Goal: Check status

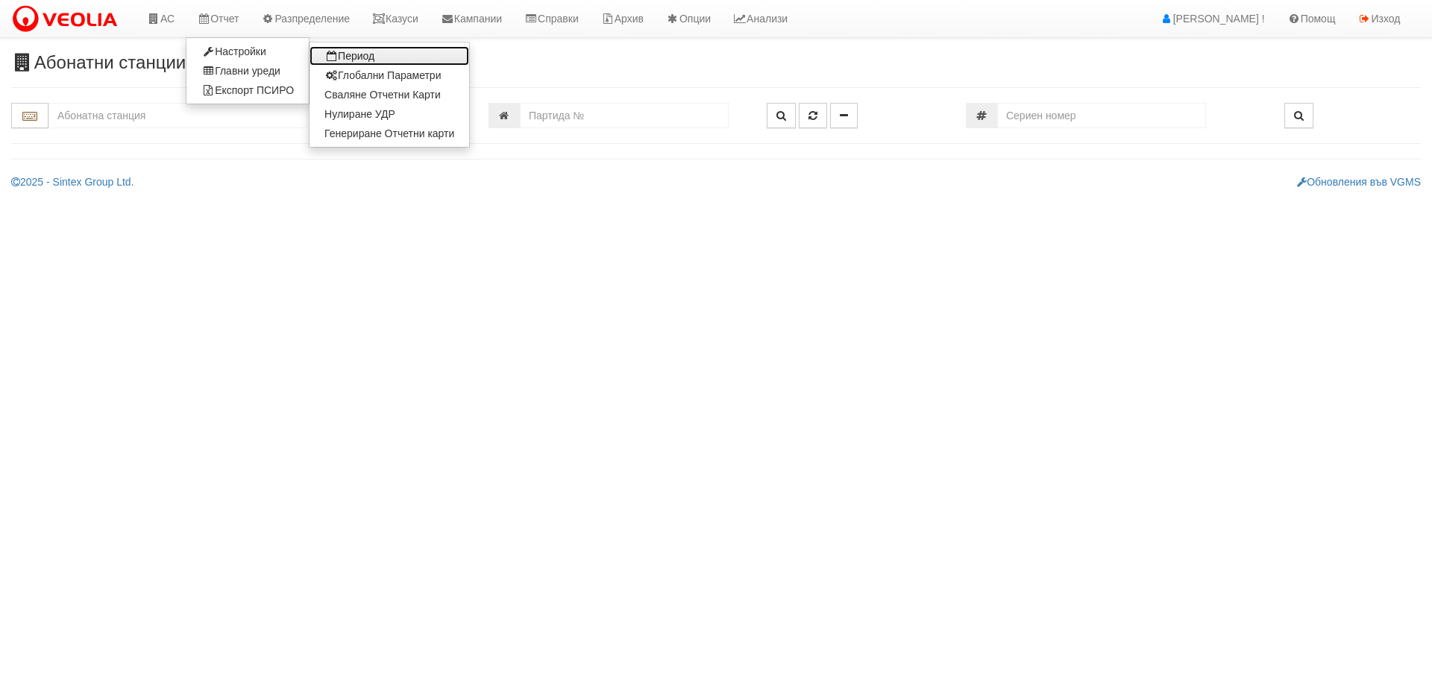
click at [377, 54] on link "Период" at bounding box center [389, 55] width 160 height 19
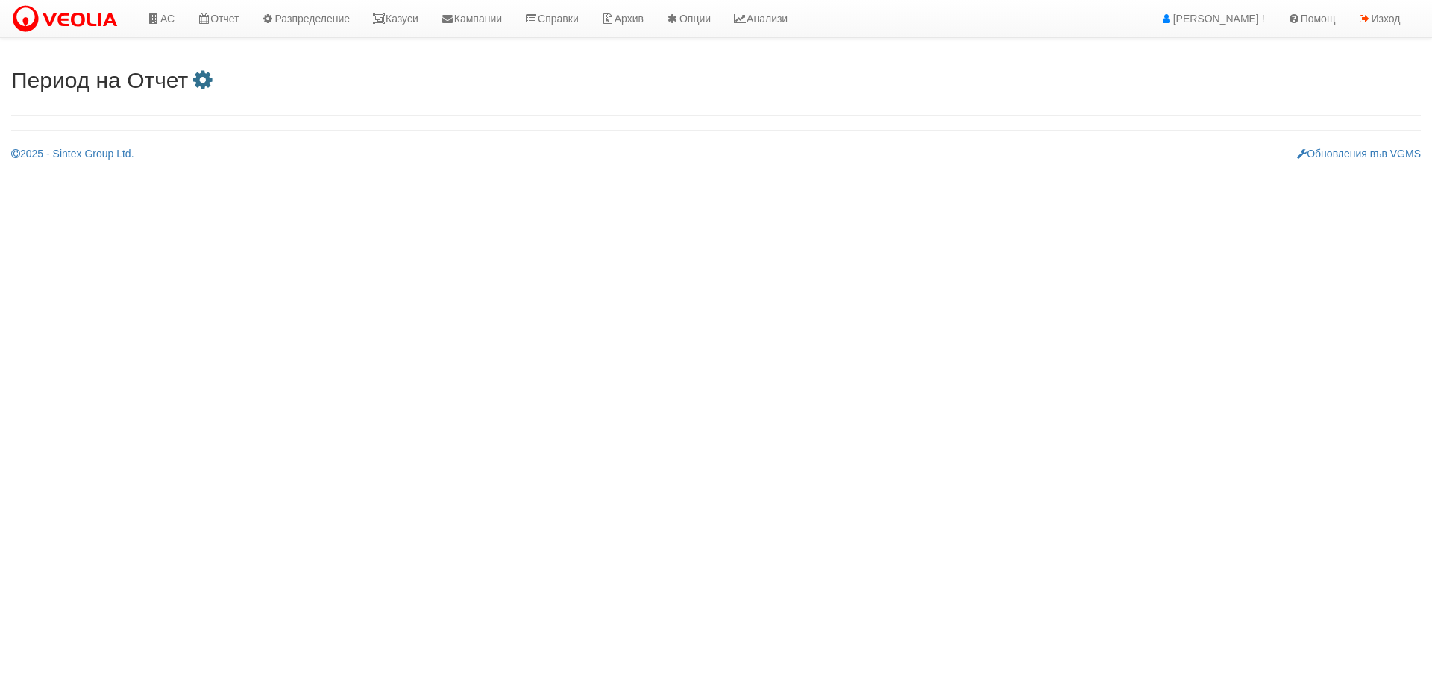
click at [203, 78] on icon at bounding box center [202, 80] width 29 height 22
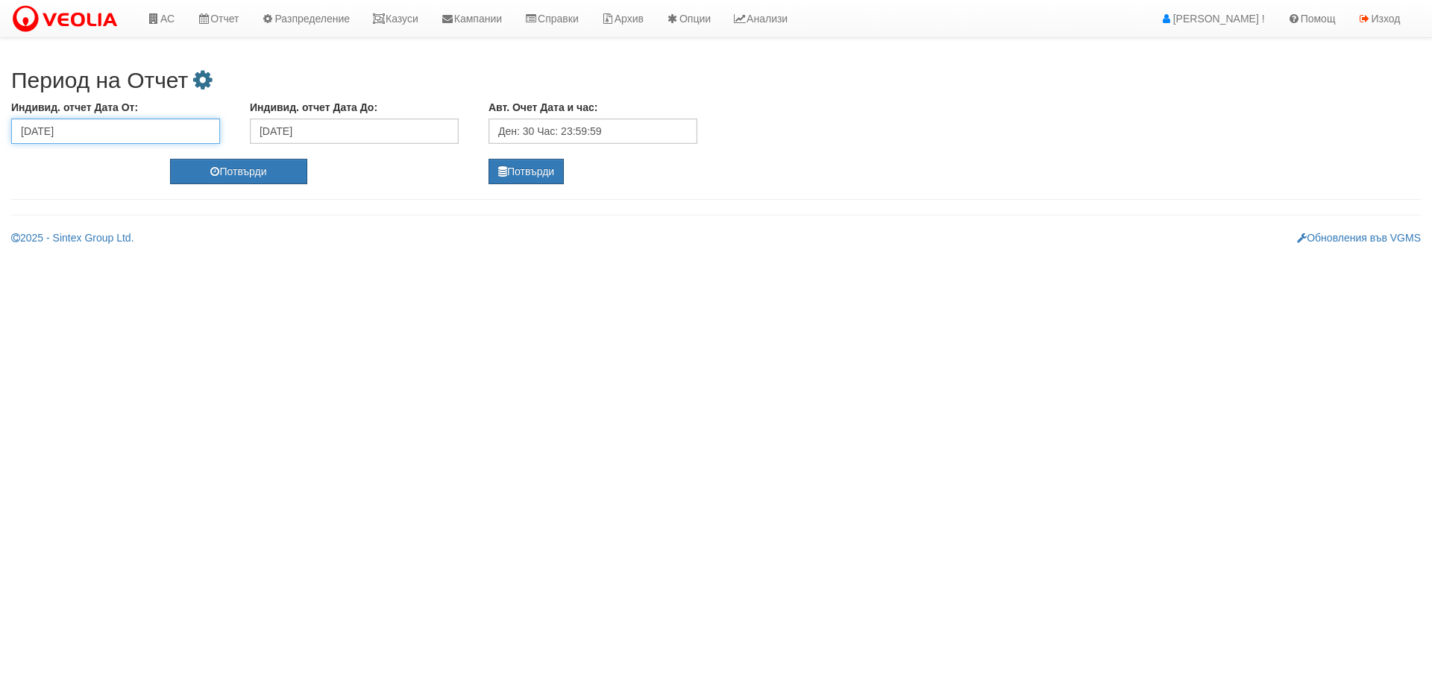
click at [178, 132] on input "29/08/2025" at bounding box center [115, 131] width 209 height 25
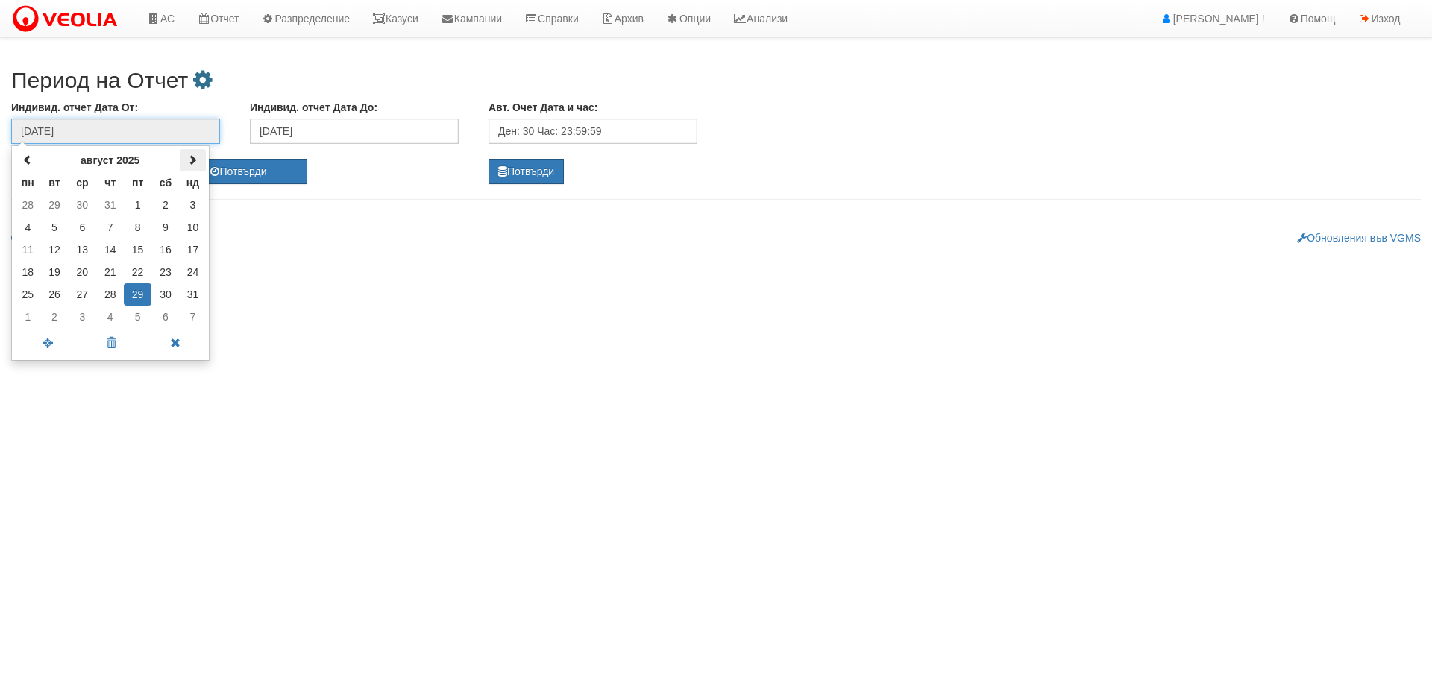
click at [187, 157] on th at bounding box center [193, 160] width 26 height 22
click at [31, 289] on td "29" at bounding box center [28, 294] width 26 height 22
type input "29/09/2025"
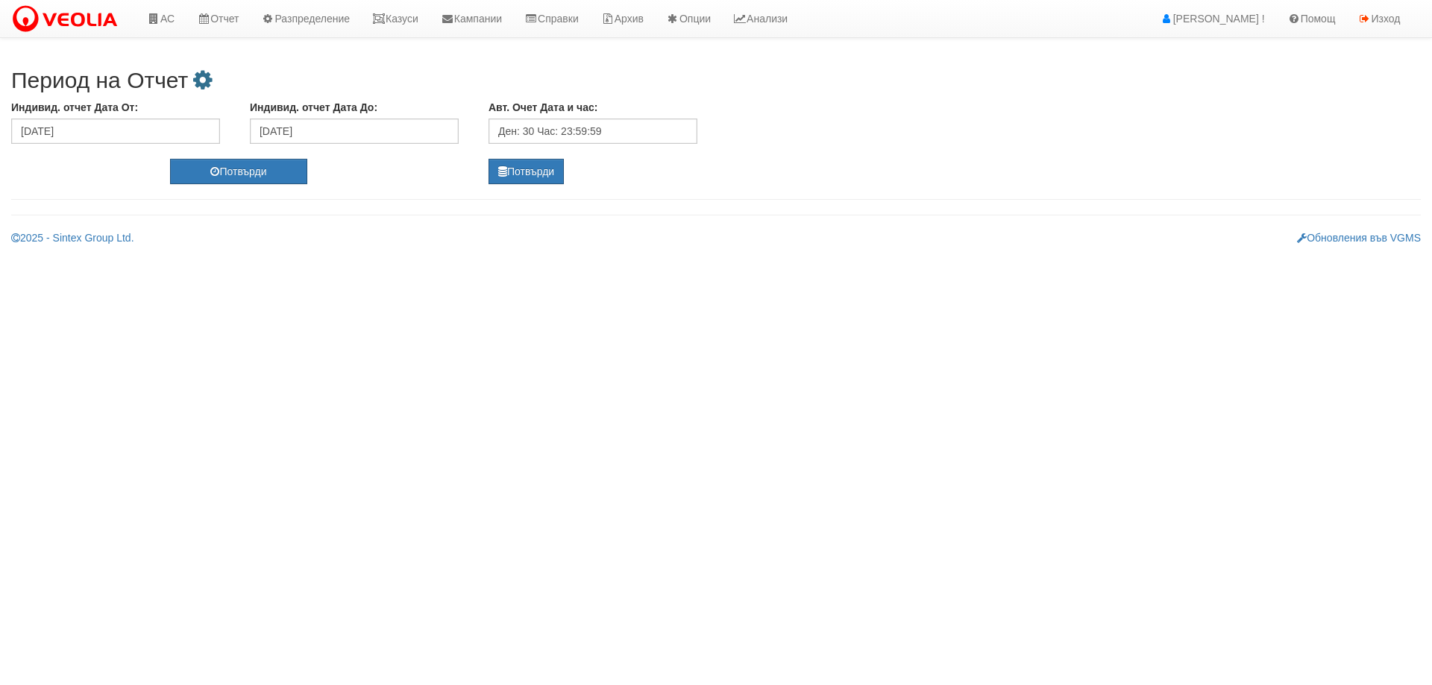
click at [369, 117] on div "Индивид. отчет Дата До: 02/09/2025" at bounding box center [358, 122] width 239 height 44
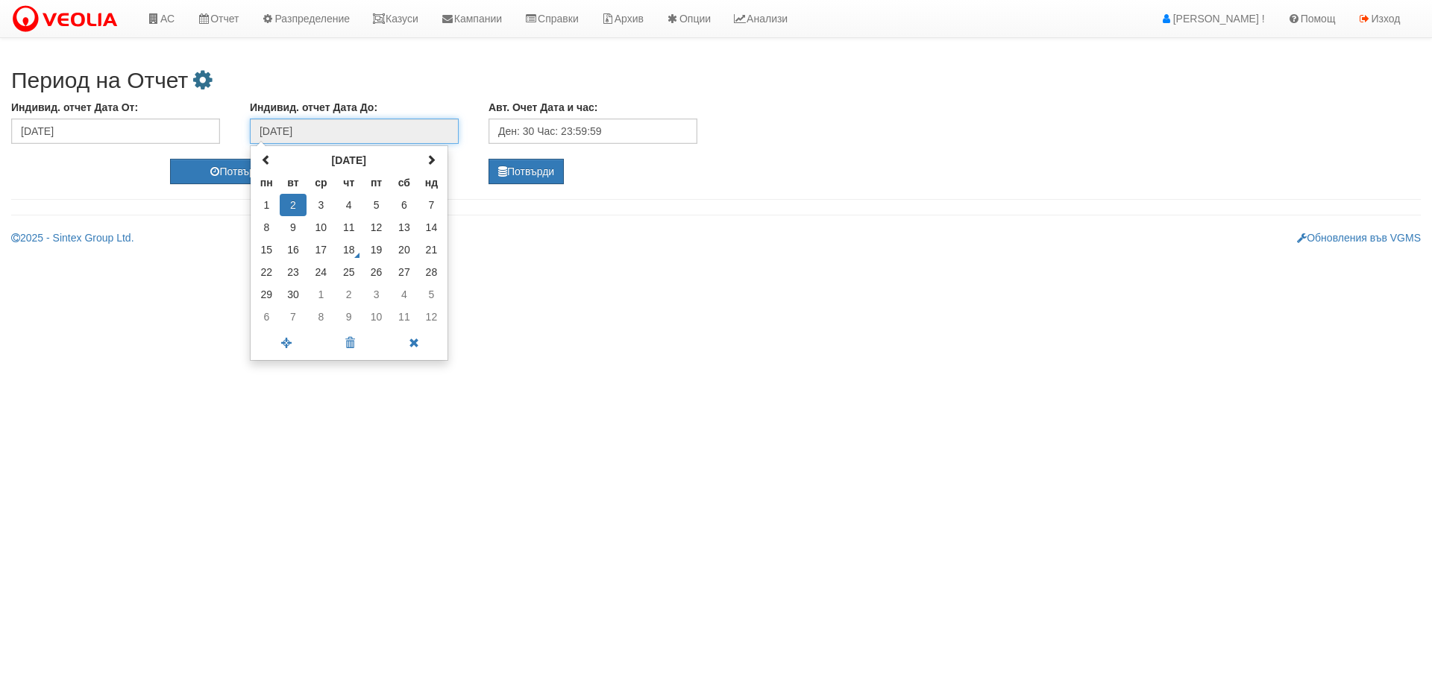
click at [376, 134] on input "02/09/2025" at bounding box center [354, 131] width 209 height 25
click at [340, 292] on td "2" at bounding box center [349, 294] width 28 height 22
type input "02/10/2025"
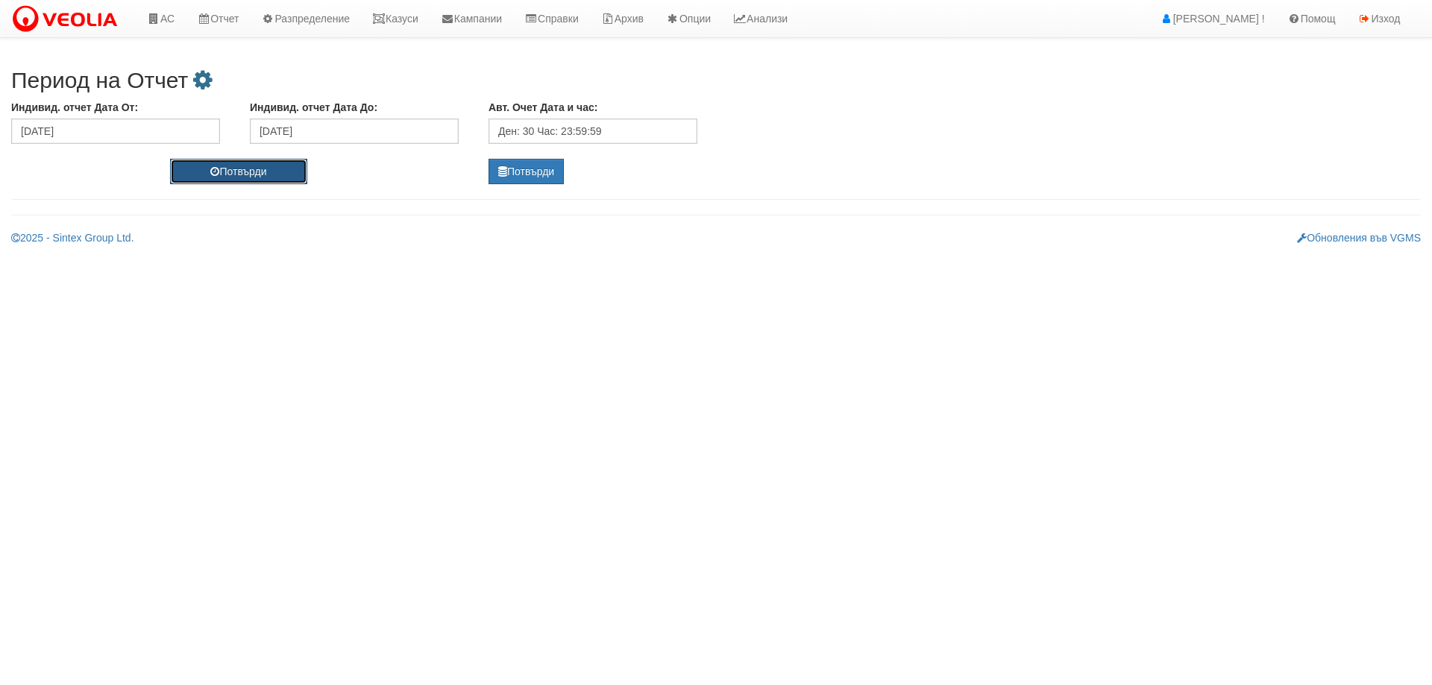
click at [278, 180] on button "Потвърди" at bounding box center [238, 171] width 136 height 25
click at [520, 179] on button "Потвърди" at bounding box center [525, 171] width 75 height 25
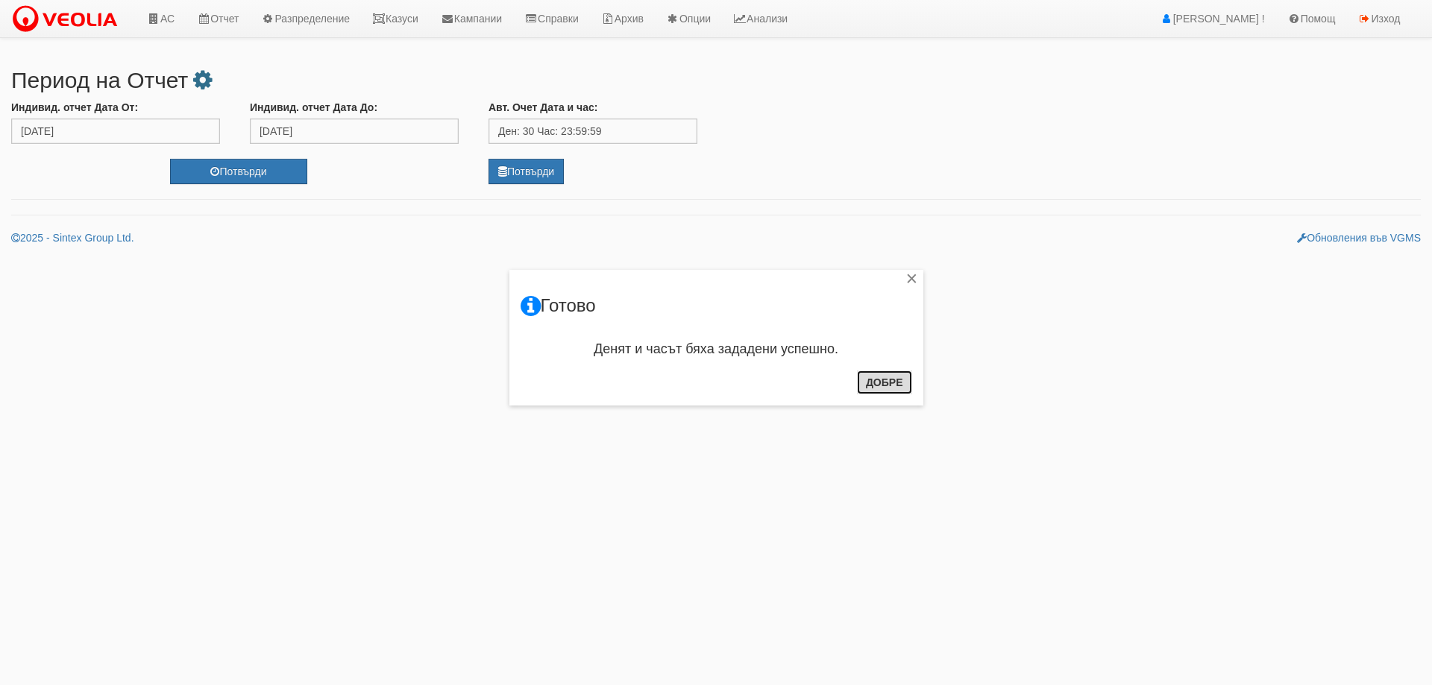
click at [878, 376] on button "Добре" at bounding box center [884, 383] width 55 height 24
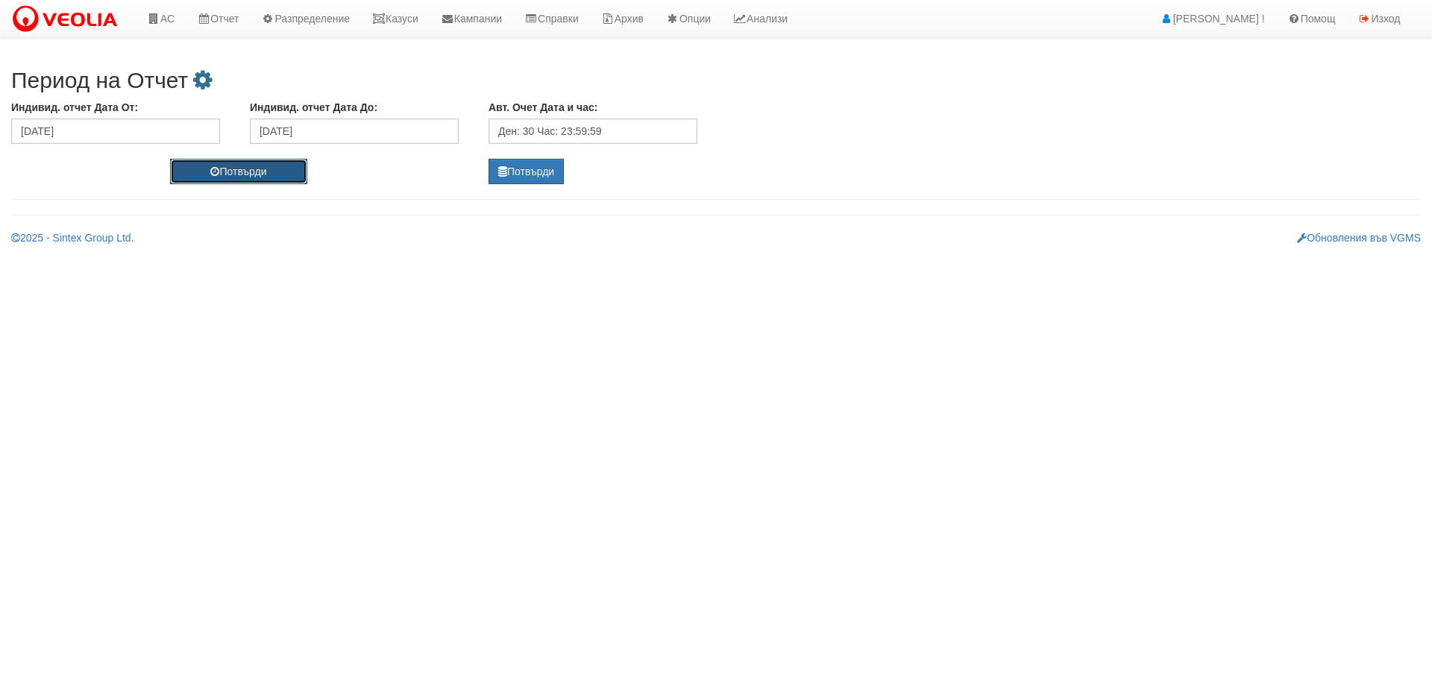
click at [231, 170] on button "Потвърди" at bounding box center [238, 171] width 136 height 25
click at [81, 16] on img at bounding box center [67, 19] width 113 height 31
